Goal: Task Accomplishment & Management: Use online tool/utility

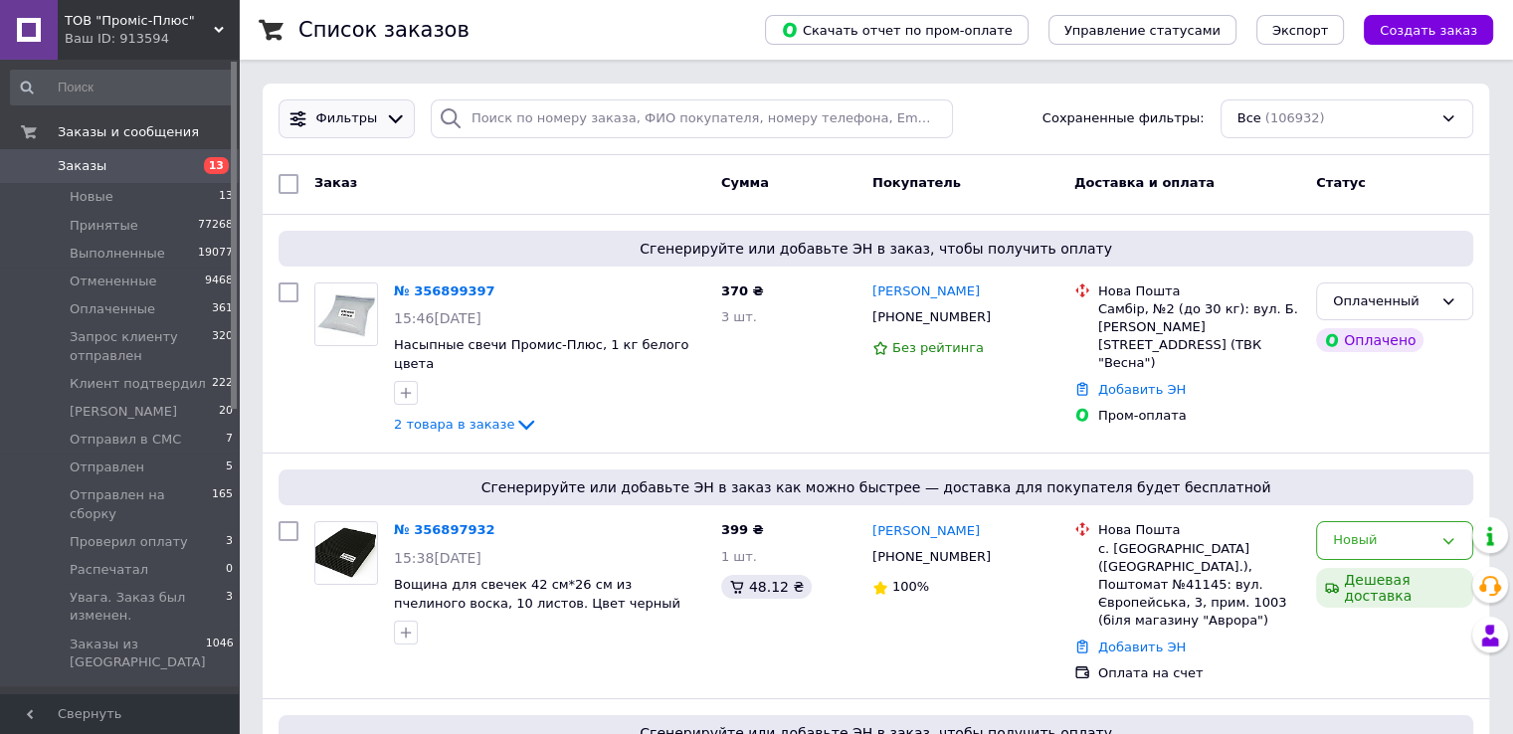
click at [364, 114] on span "Фильтры" at bounding box center [347, 118] width 62 height 19
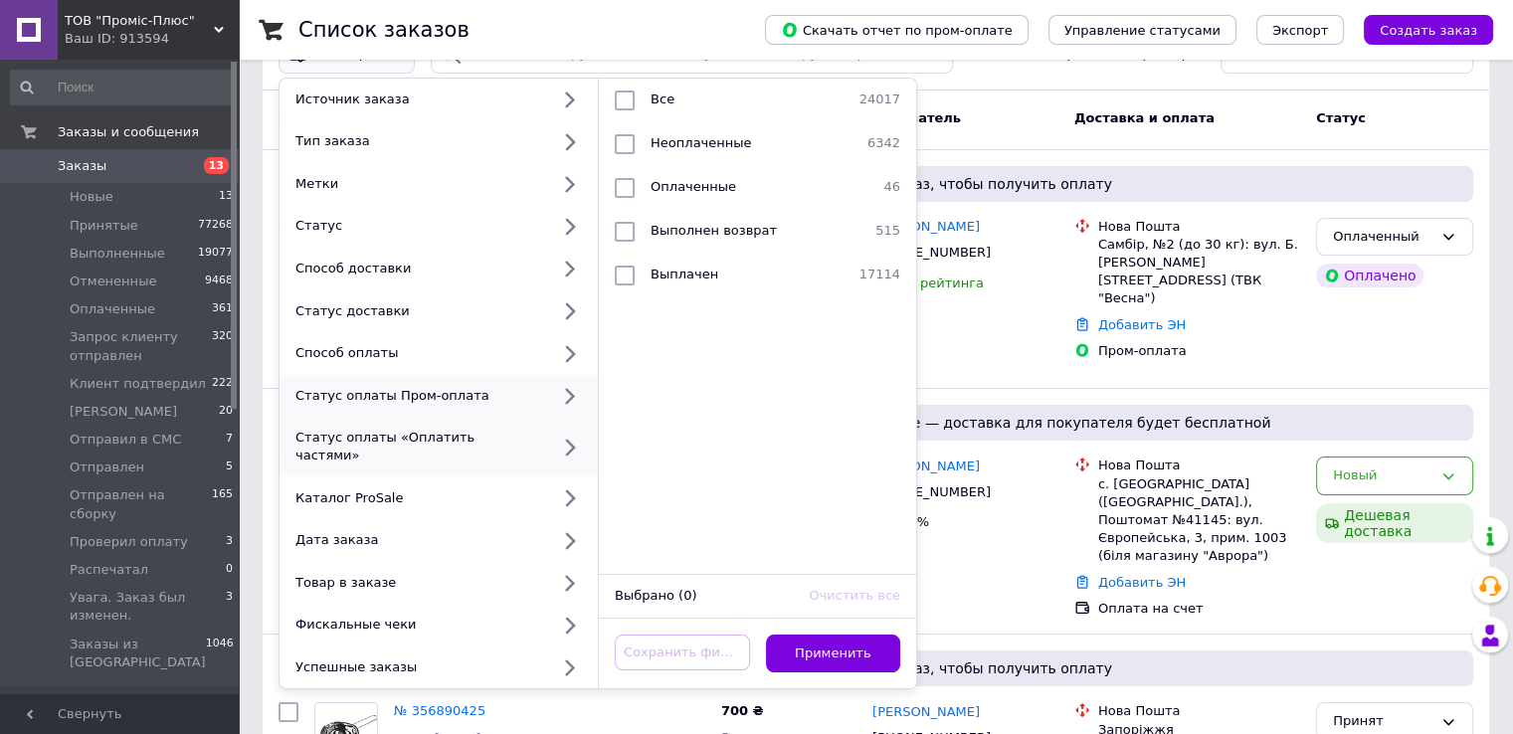
scroll to position [99, 0]
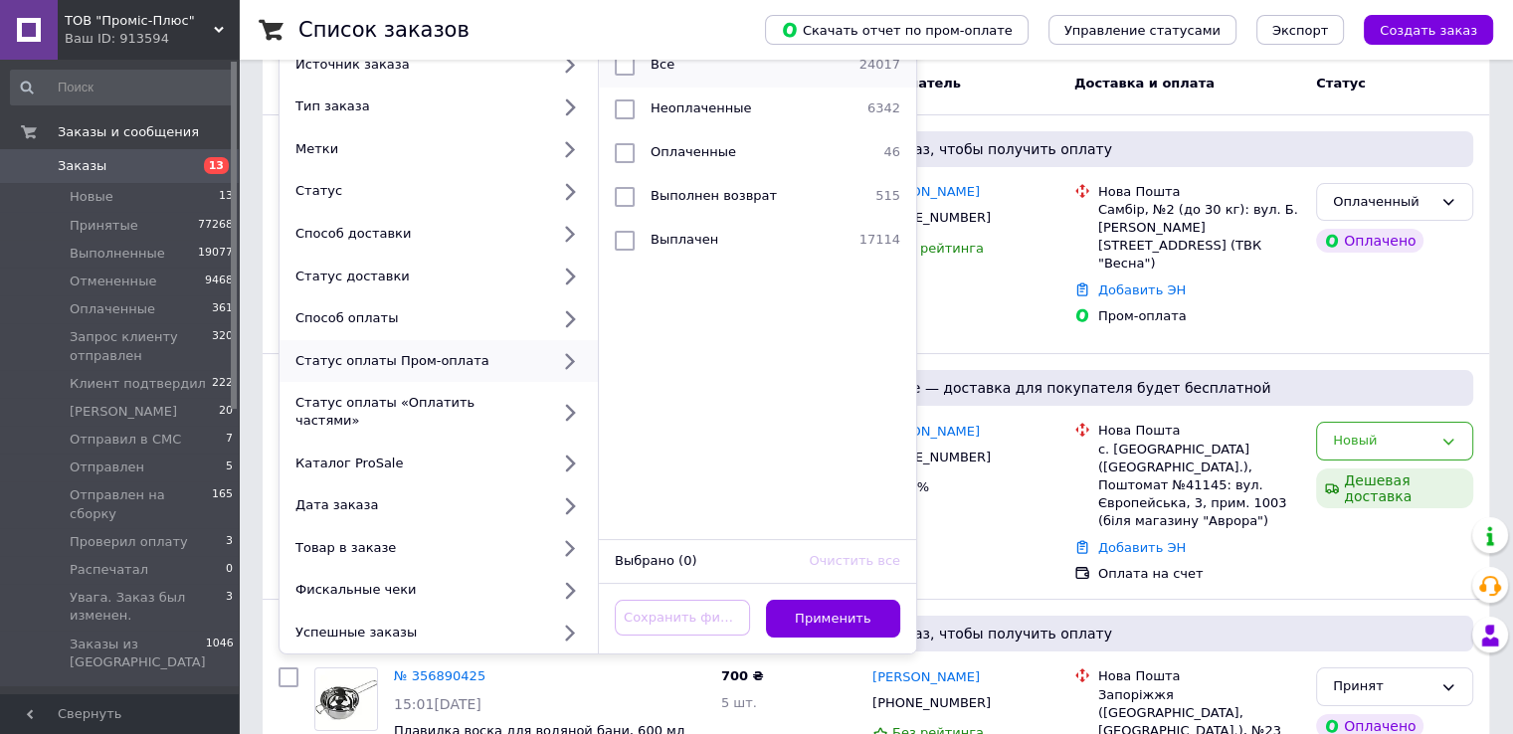
click at [631, 67] on input "checkbox" at bounding box center [625, 66] width 20 height 20
checkbox input "true"
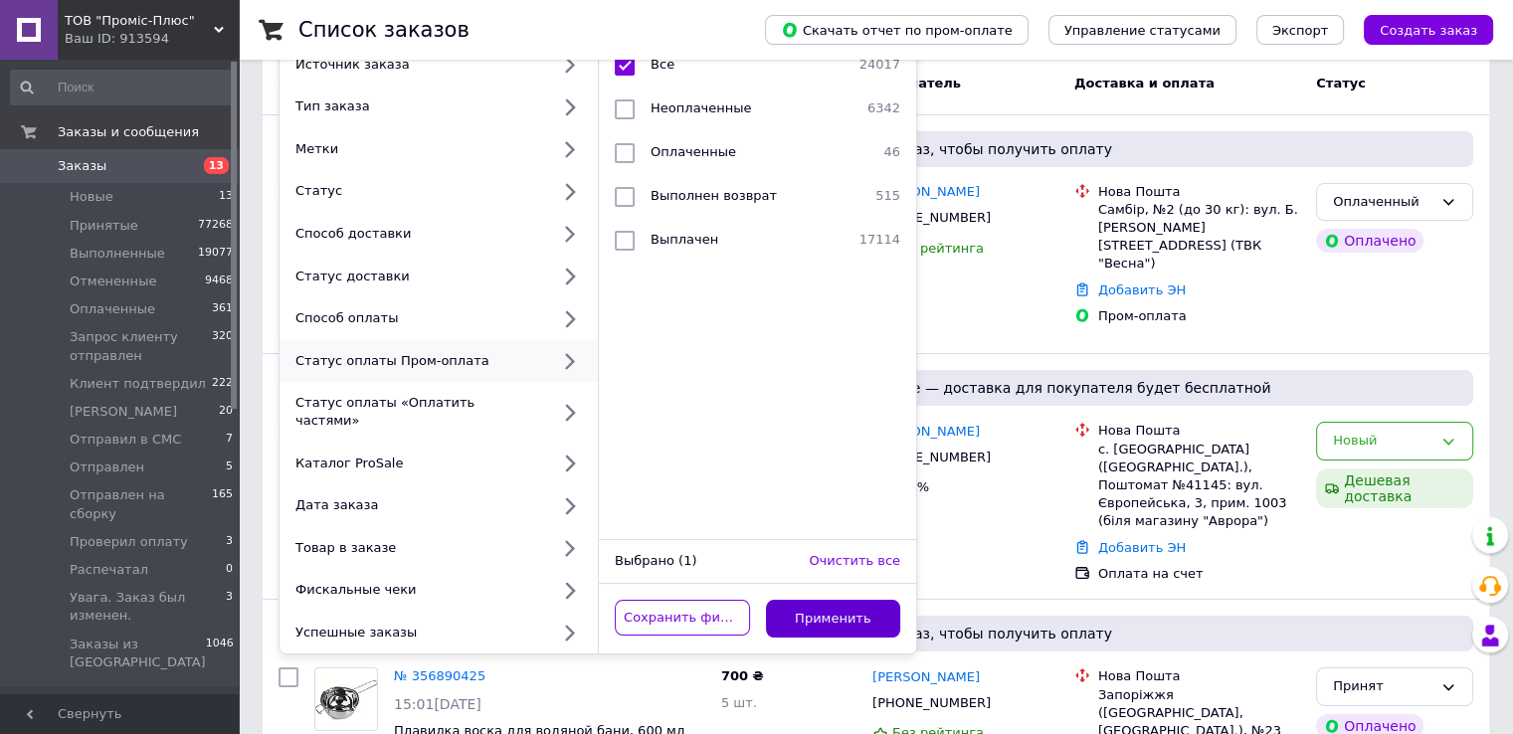
click at [838, 611] on button "Применить" at bounding box center [833, 619] width 135 height 39
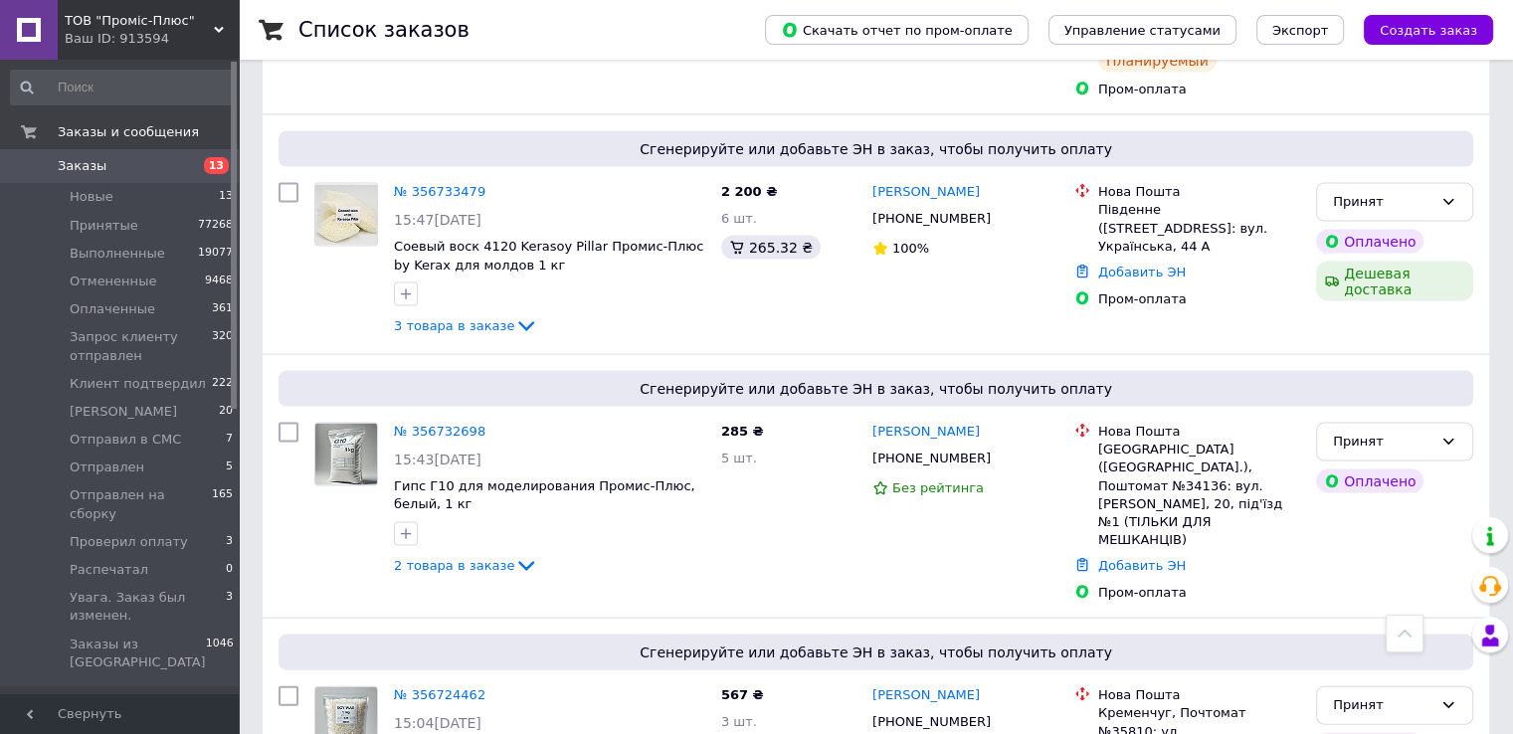
scroll to position [4078, 0]
click at [489, 687] on icon at bounding box center [497, 695] width 16 height 16
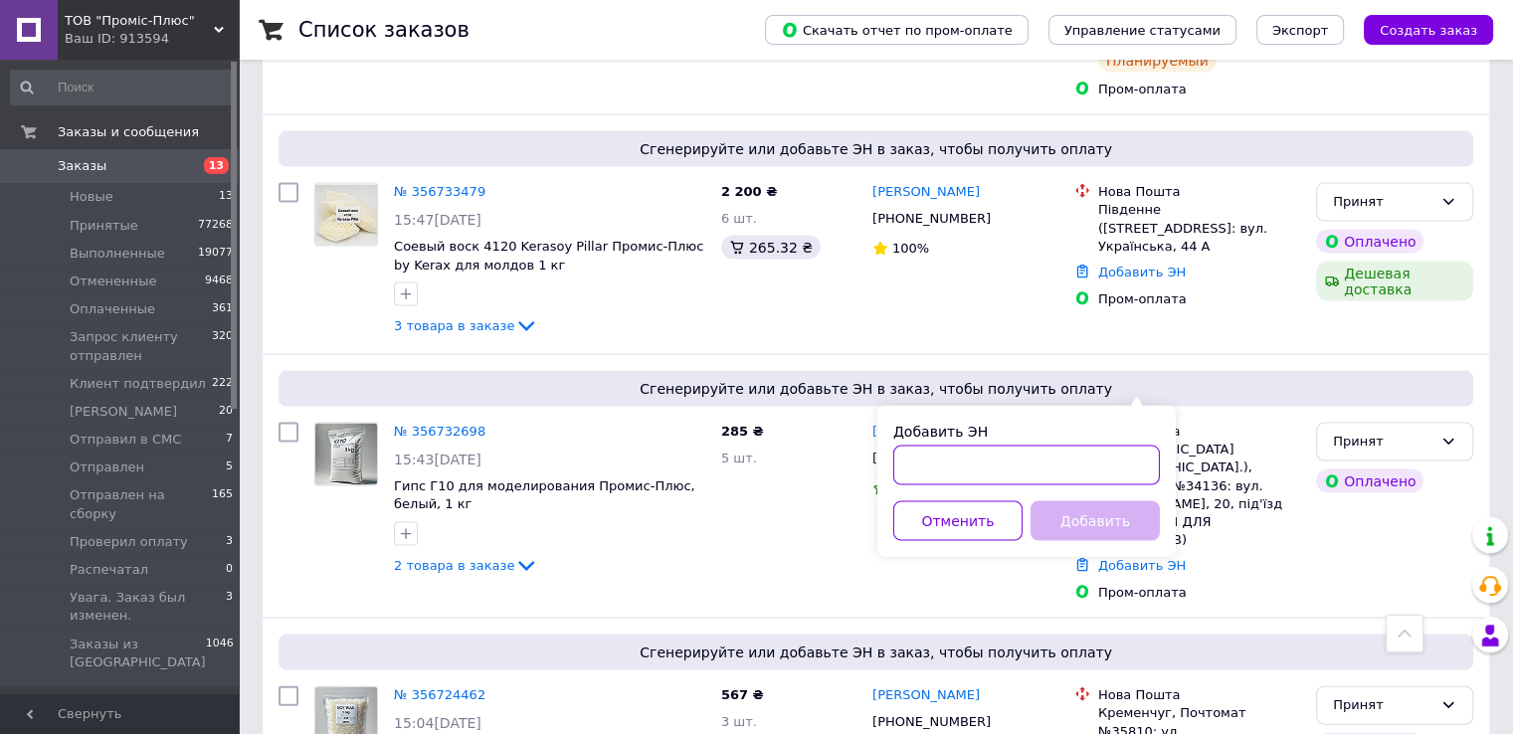
paste input "20451224420215"
type input "20451224420215"
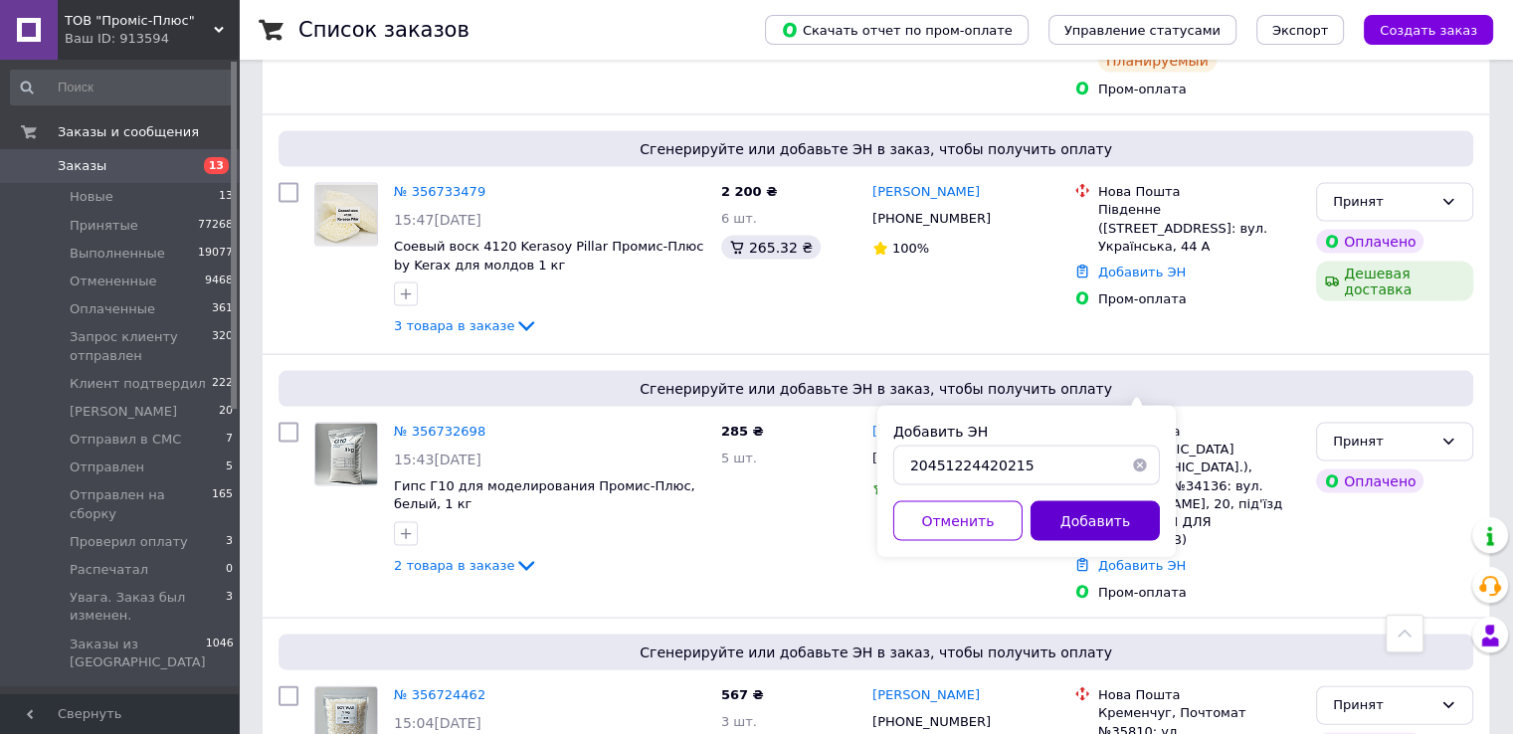
click at [1065, 528] on button "Добавить" at bounding box center [1095, 521] width 129 height 40
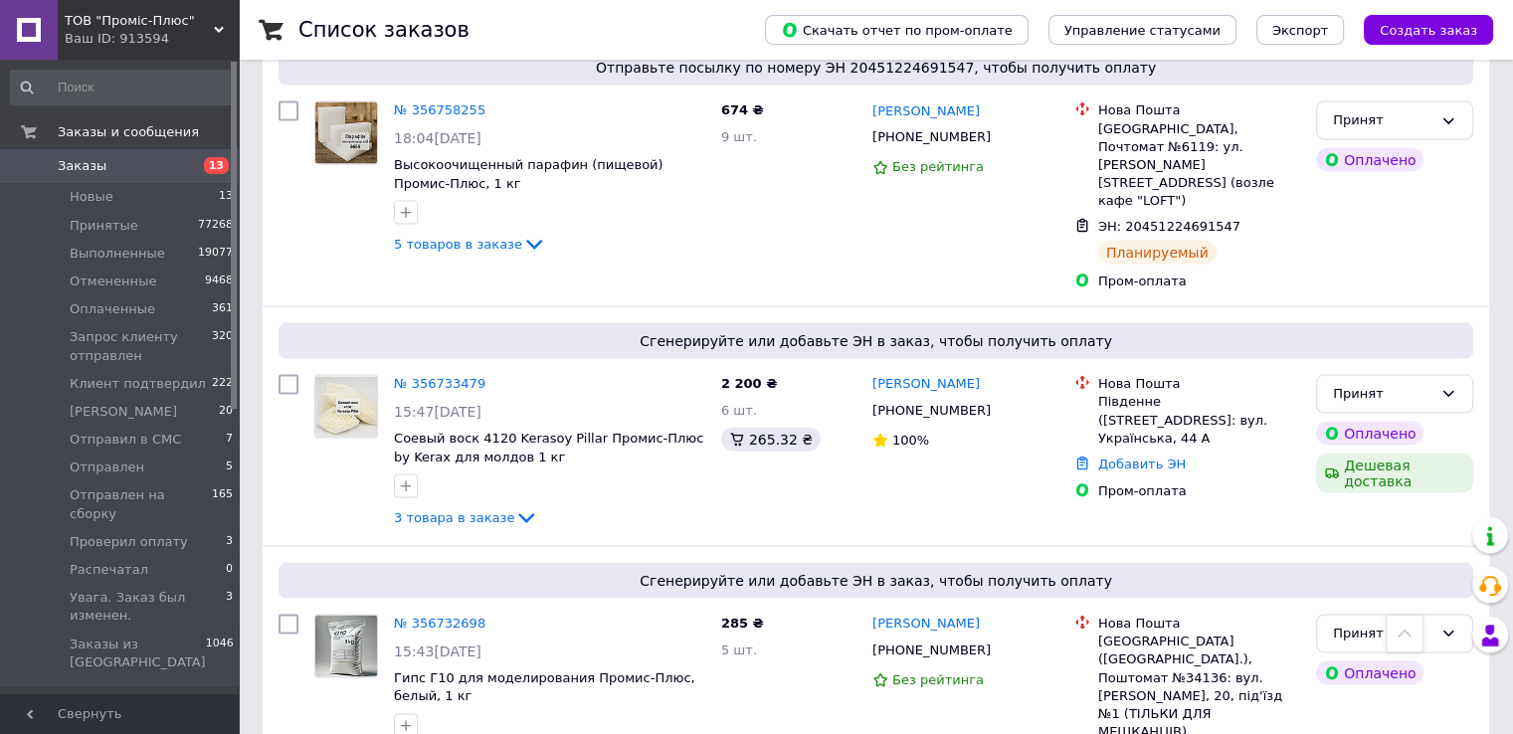
scroll to position [3879, 0]
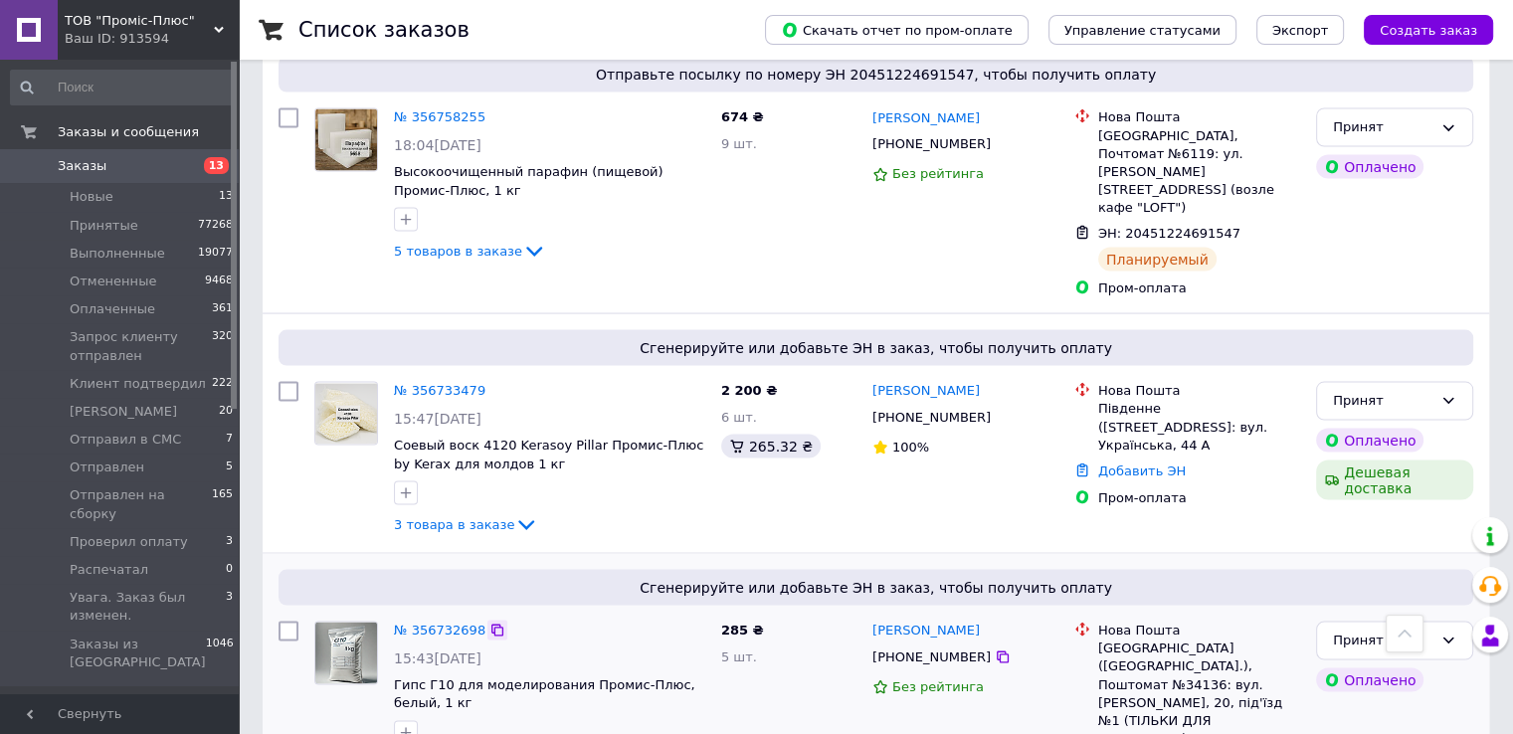
click at [489, 623] on icon at bounding box center [497, 631] width 16 height 16
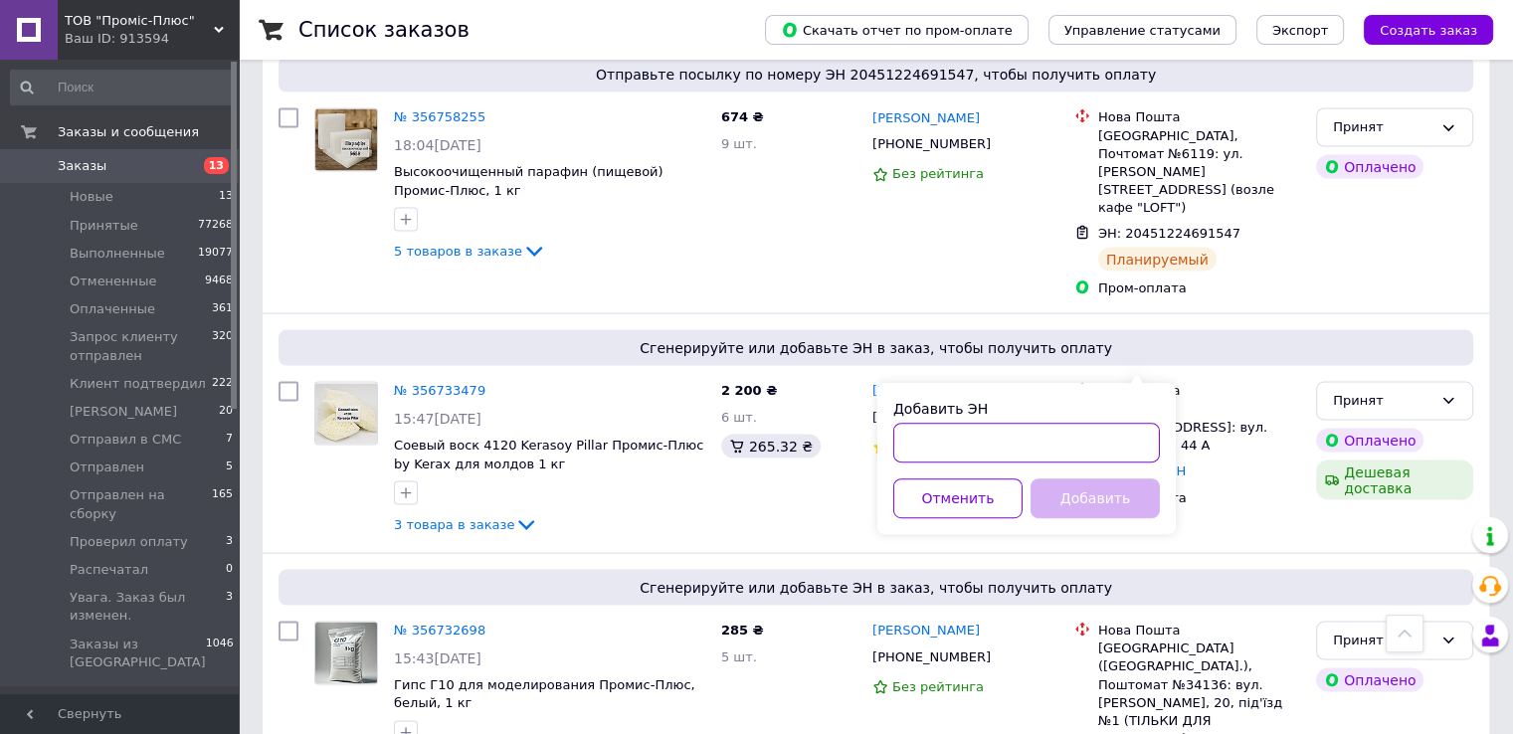
paste input "20451224409071"
type input "20451224409071"
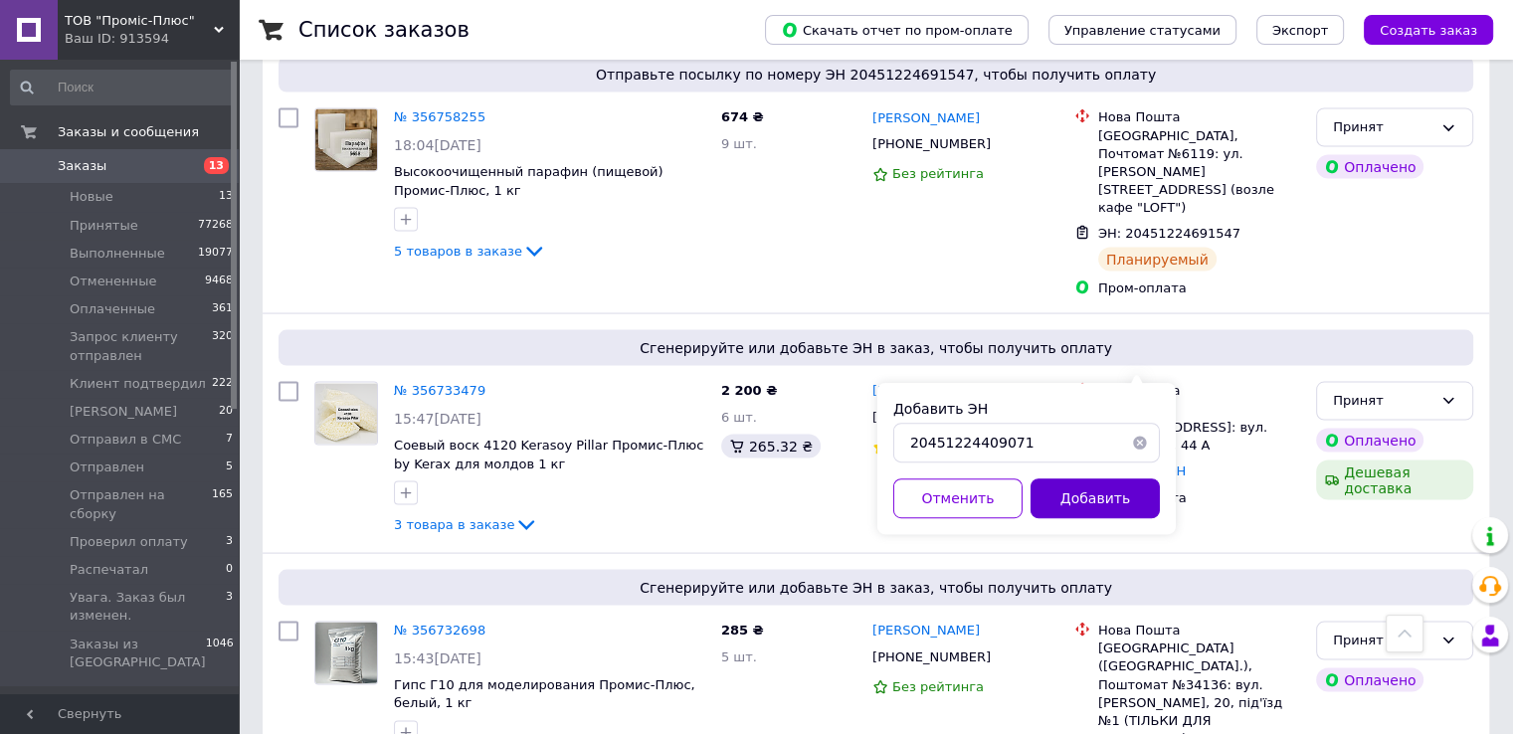
click at [1061, 490] on button "Добавить" at bounding box center [1095, 499] width 129 height 40
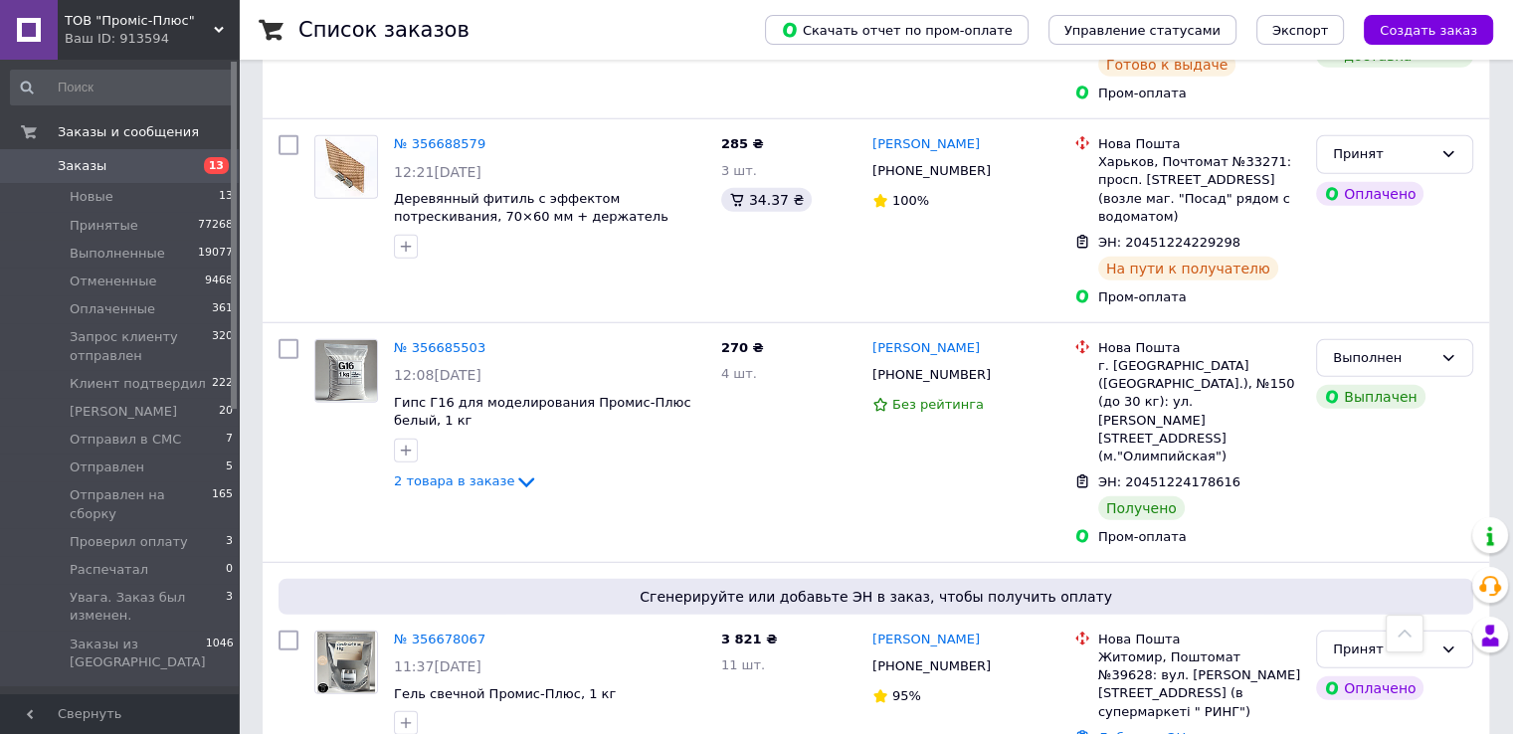
scroll to position [5272, 0]
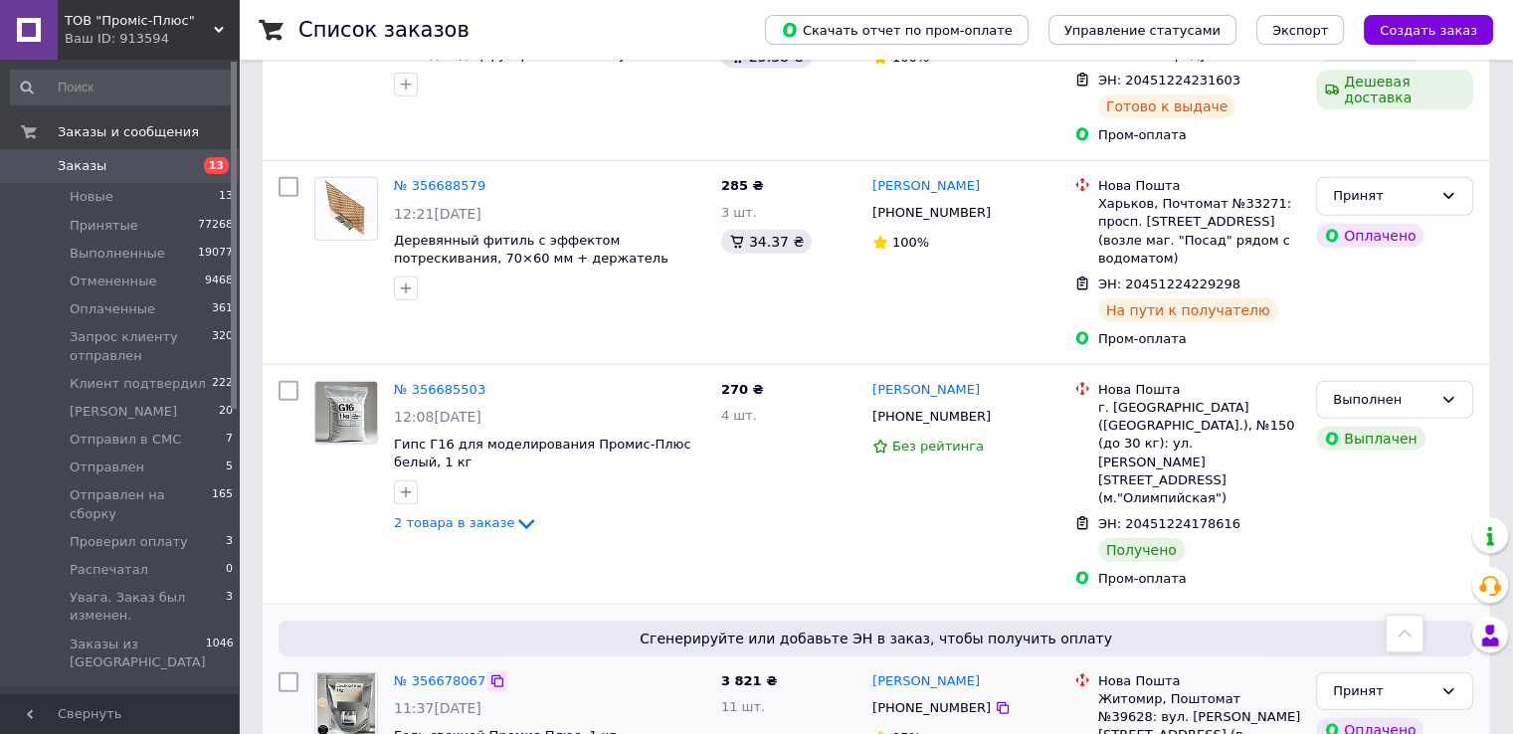
click at [489, 673] on icon at bounding box center [497, 681] width 16 height 16
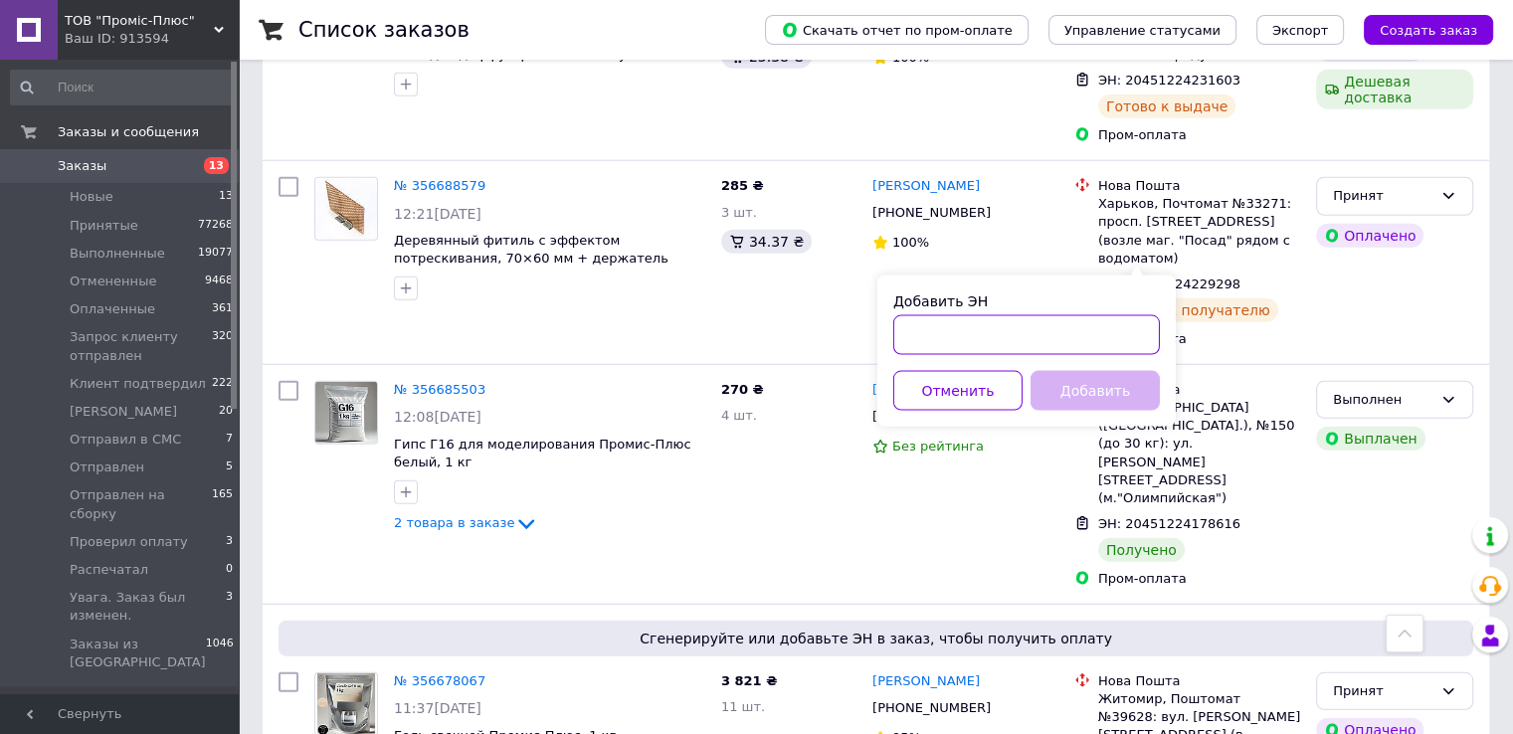
paste input "20451224181513"
type input "20451224181513"
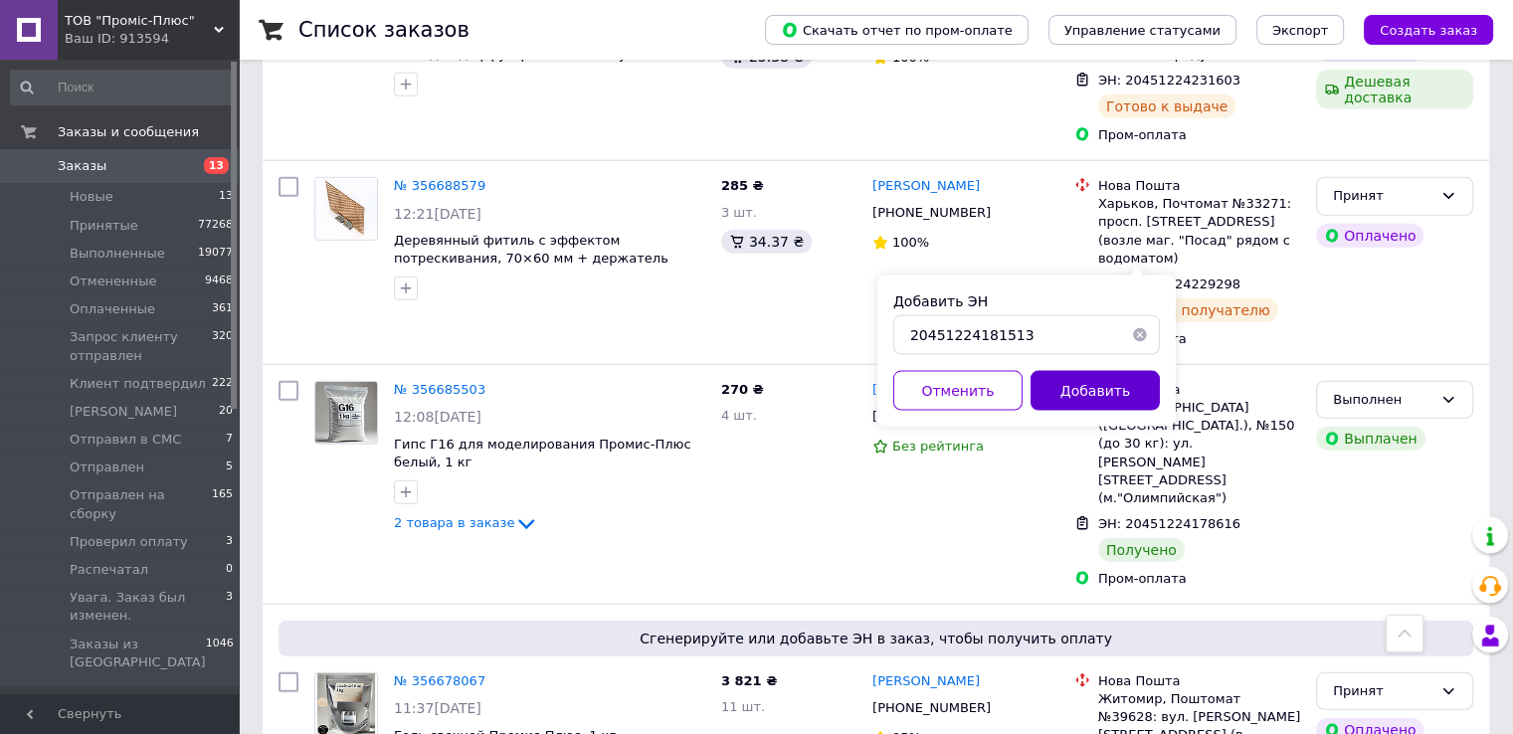
click at [1104, 387] on button "Добавить" at bounding box center [1095, 391] width 129 height 40
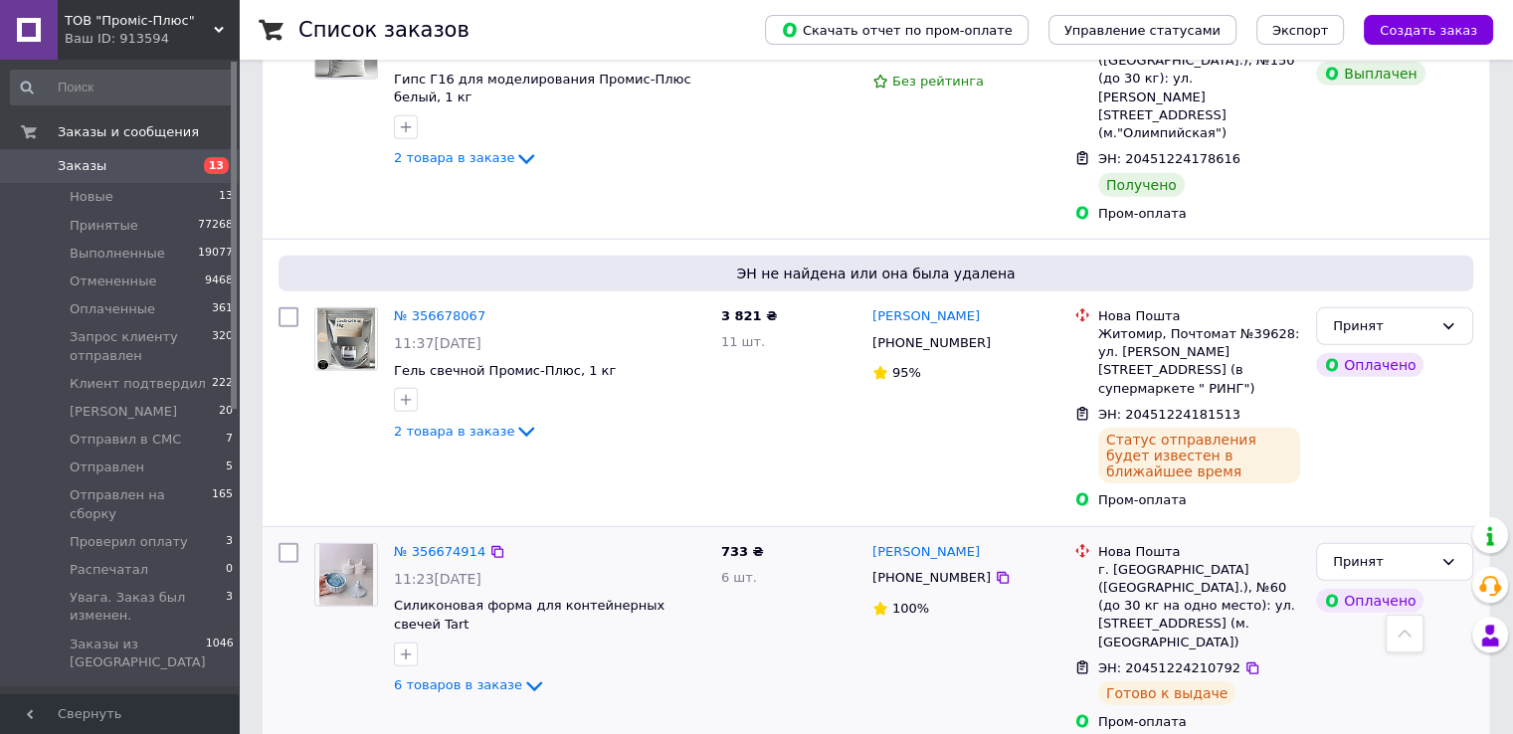
scroll to position [5640, 0]
